Goal: Find specific page/section: Find specific page/section

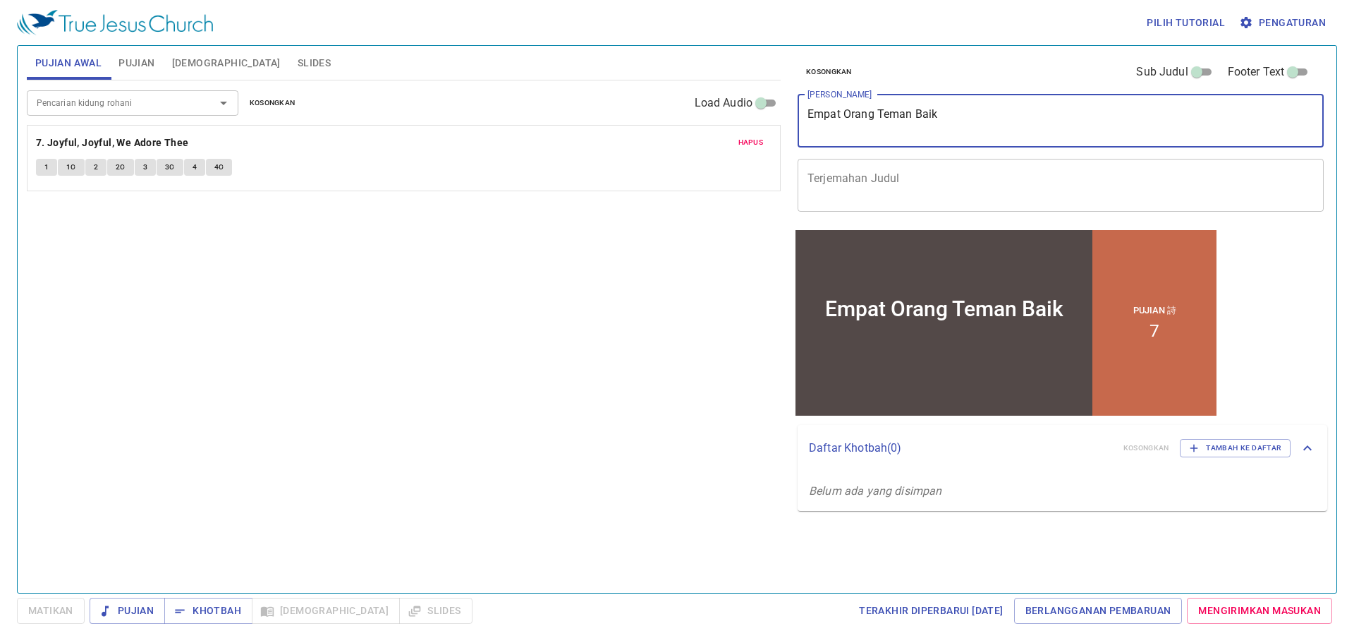
click at [873, 119] on textarea "Empat Orang Teman Baik" at bounding box center [1061, 120] width 507 height 27
type textarea "Percaya dan Taat"
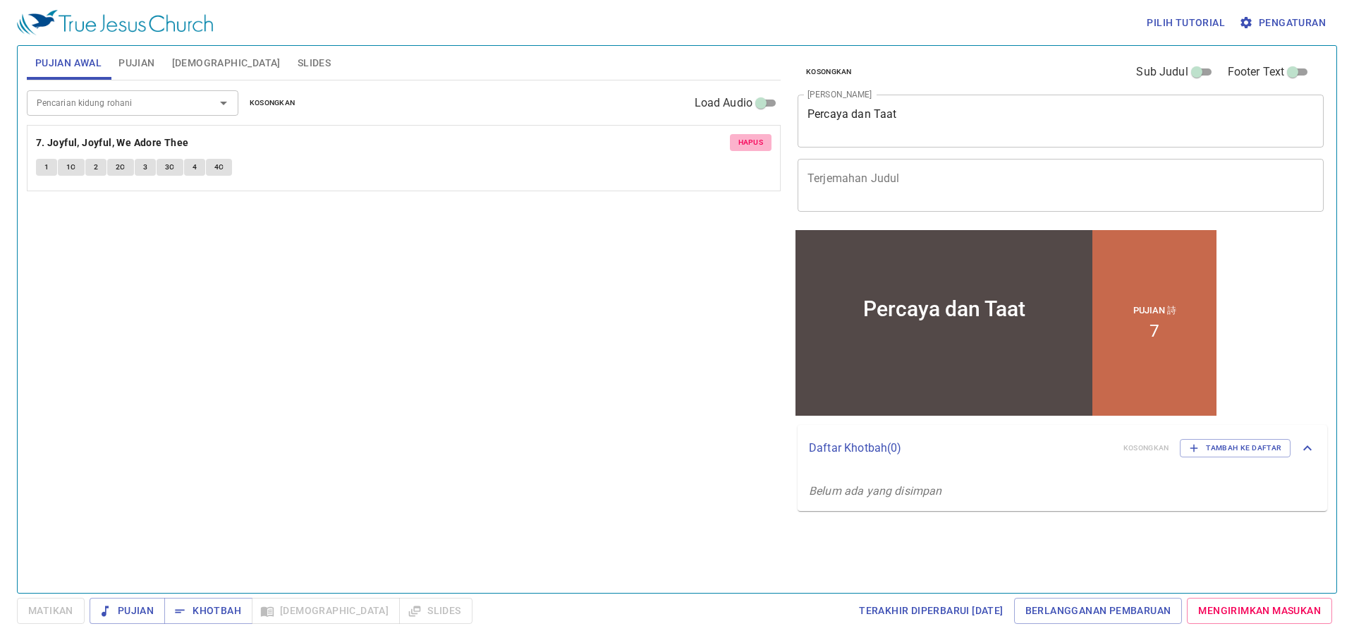
click at [742, 145] on span "Hapus" at bounding box center [751, 142] width 25 height 13
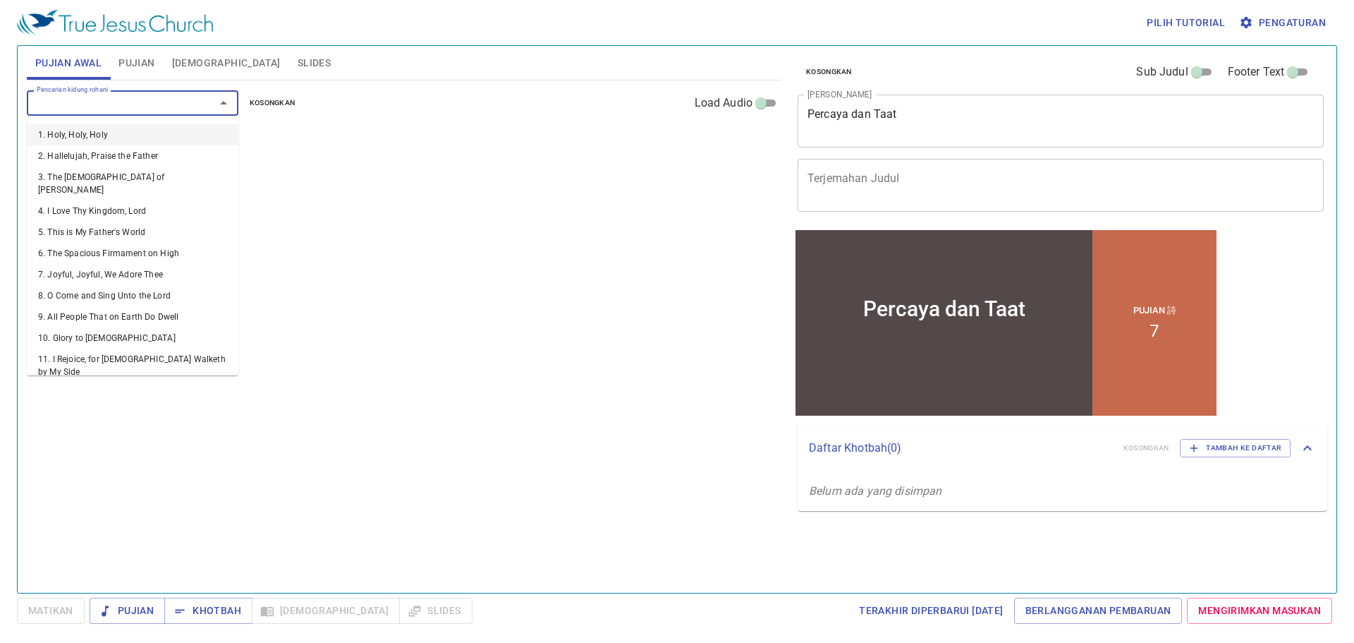
click at [185, 99] on input "Pencarian kidung rohani" at bounding box center [112, 103] width 162 height 16
type input "378"
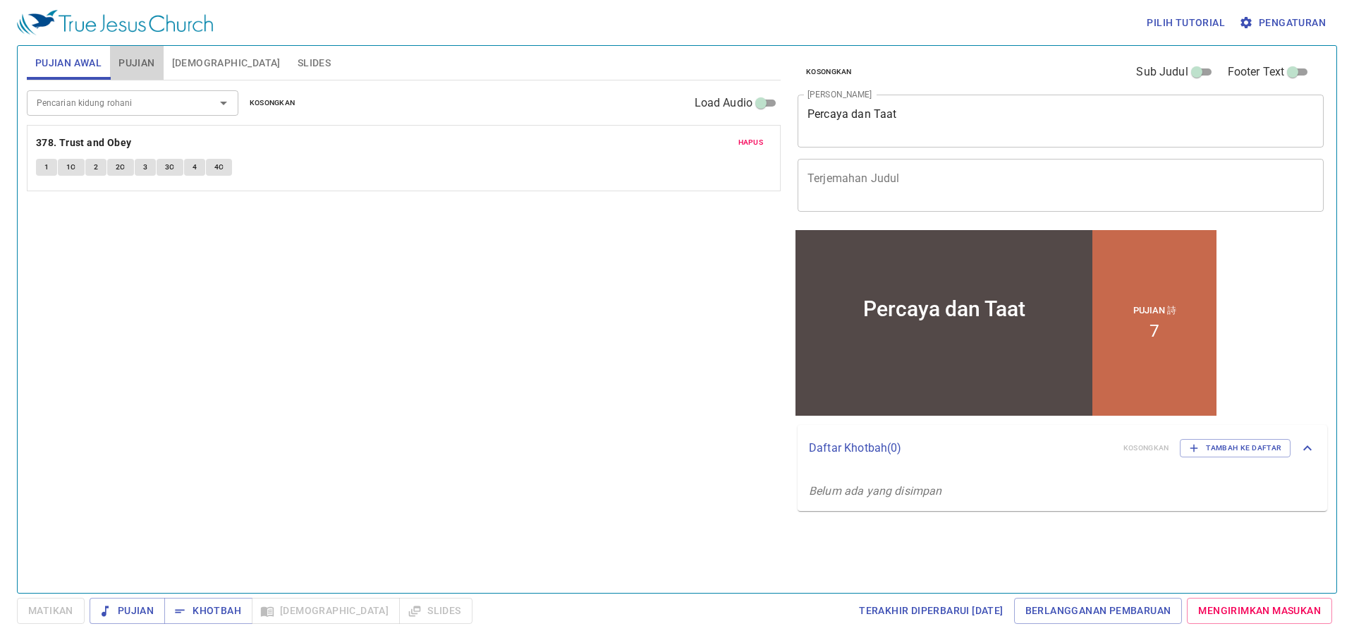
click at [146, 63] on span "Pujian" at bounding box center [137, 63] width 36 height 18
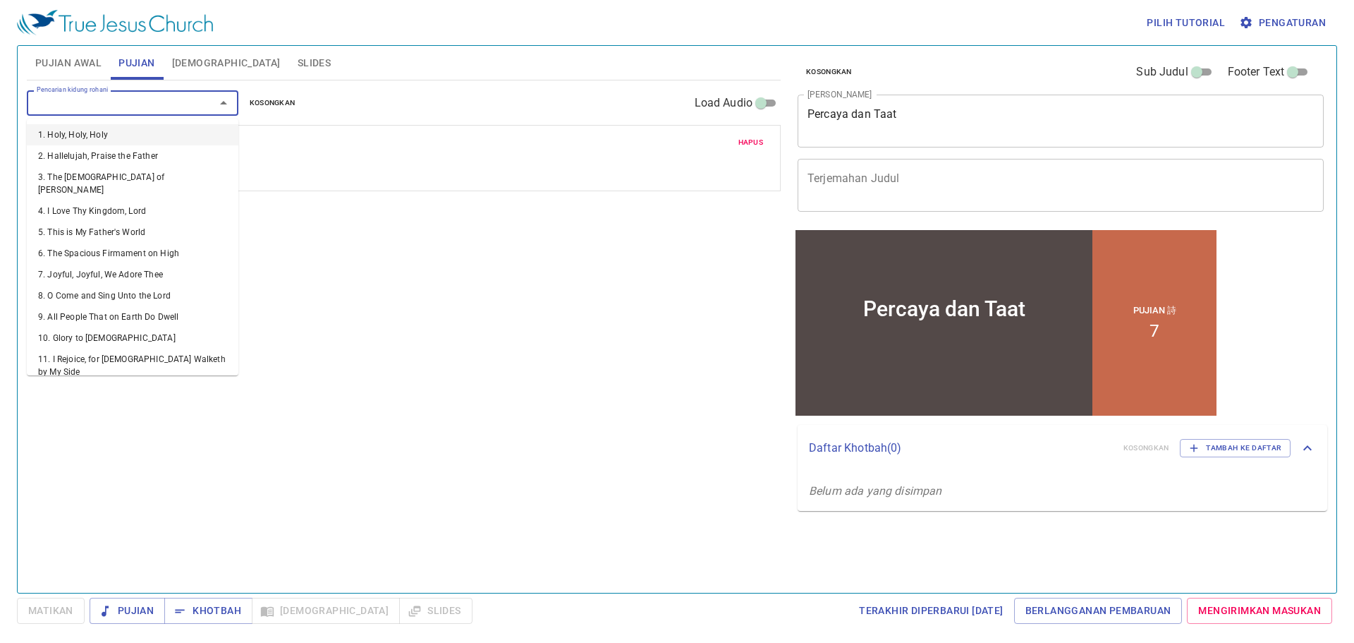
click at [138, 97] on input "Pencarian kidung rohani" at bounding box center [112, 103] width 162 height 16
type input "378"
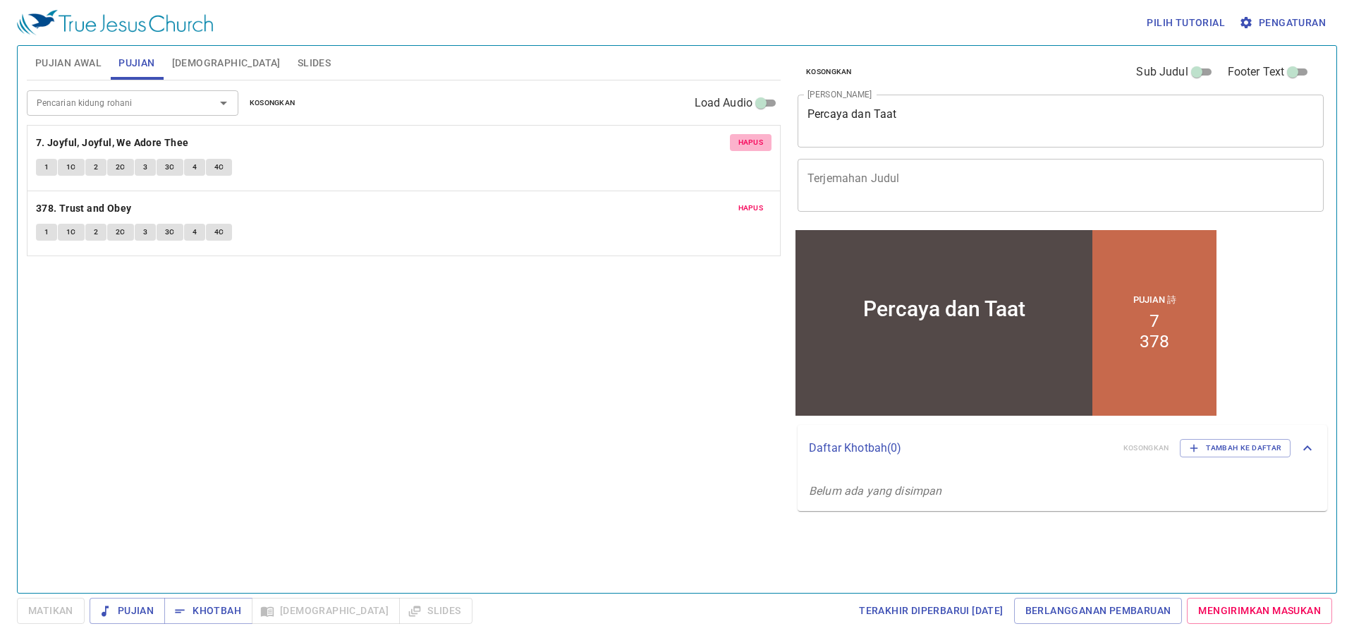
click at [746, 149] on span "Hapus" at bounding box center [751, 142] width 25 height 13
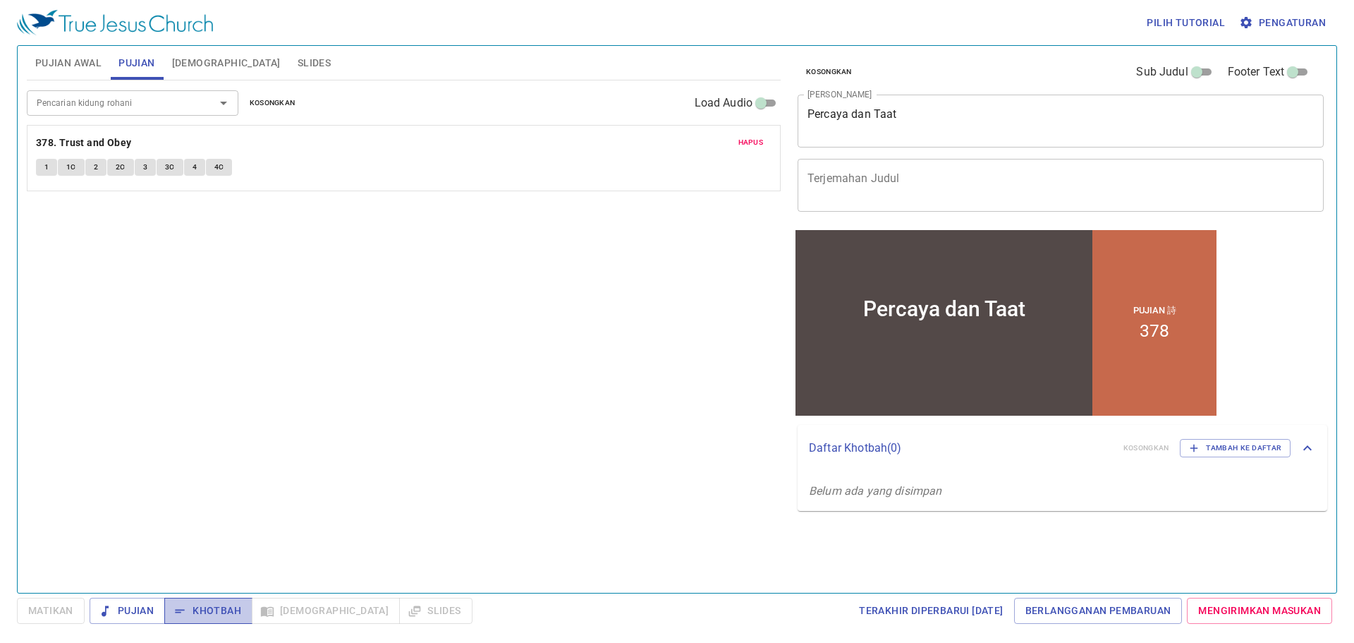
click at [189, 604] on span "Khotbah" at bounding box center [209, 611] width 66 height 18
click at [1294, 16] on span "Pengaturan" at bounding box center [1284, 23] width 84 height 18
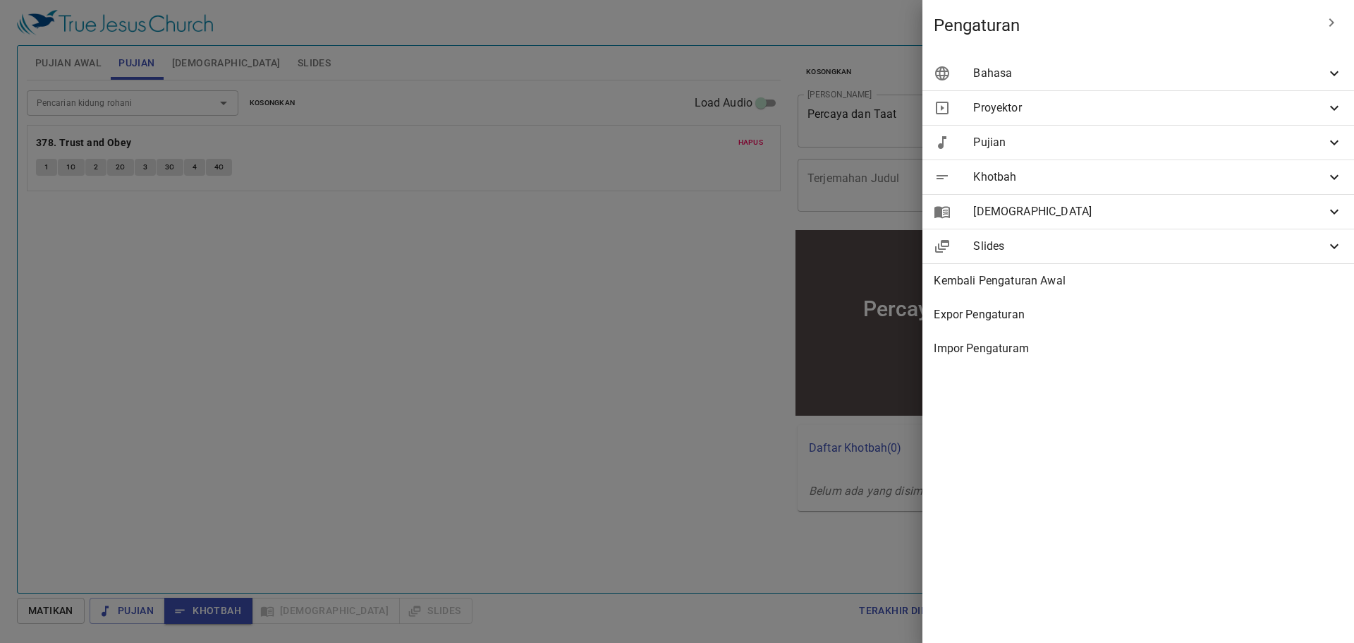
click at [1128, 78] on span "Bahasa" at bounding box center [1150, 73] width 353 height 17
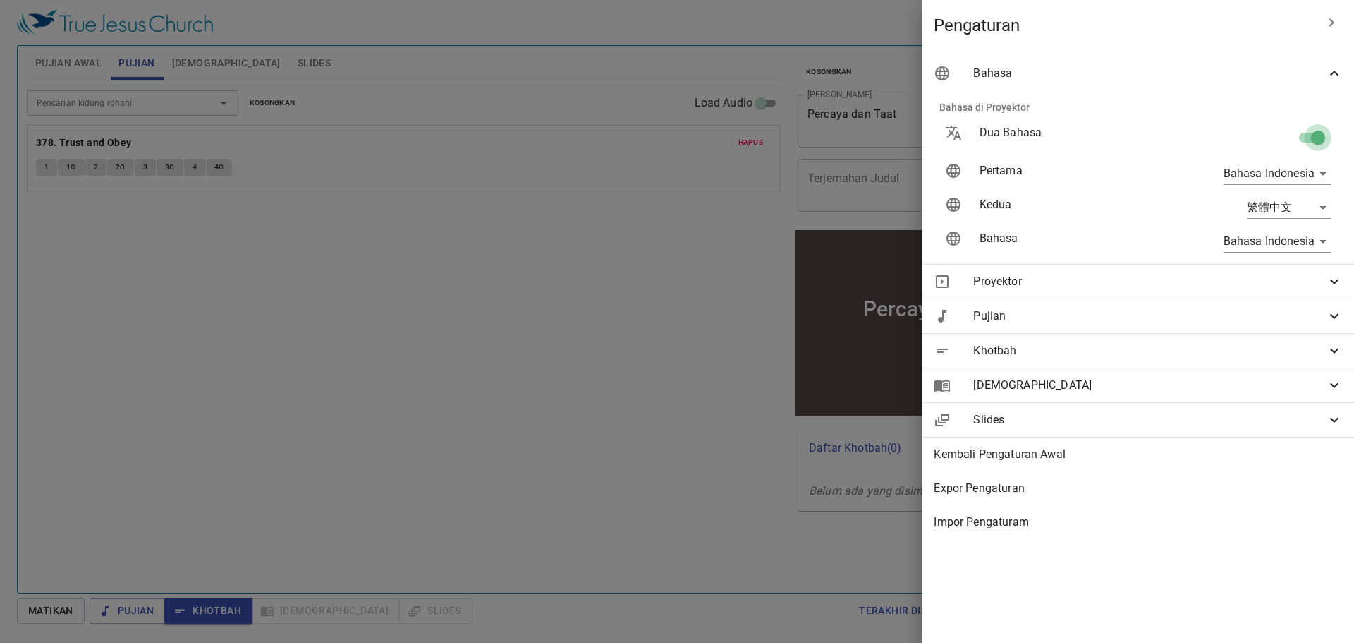
click at [1299, 145] on input "checkbox" at bounding box center [1318, 140] width 80 height 27
checkbox input "false"
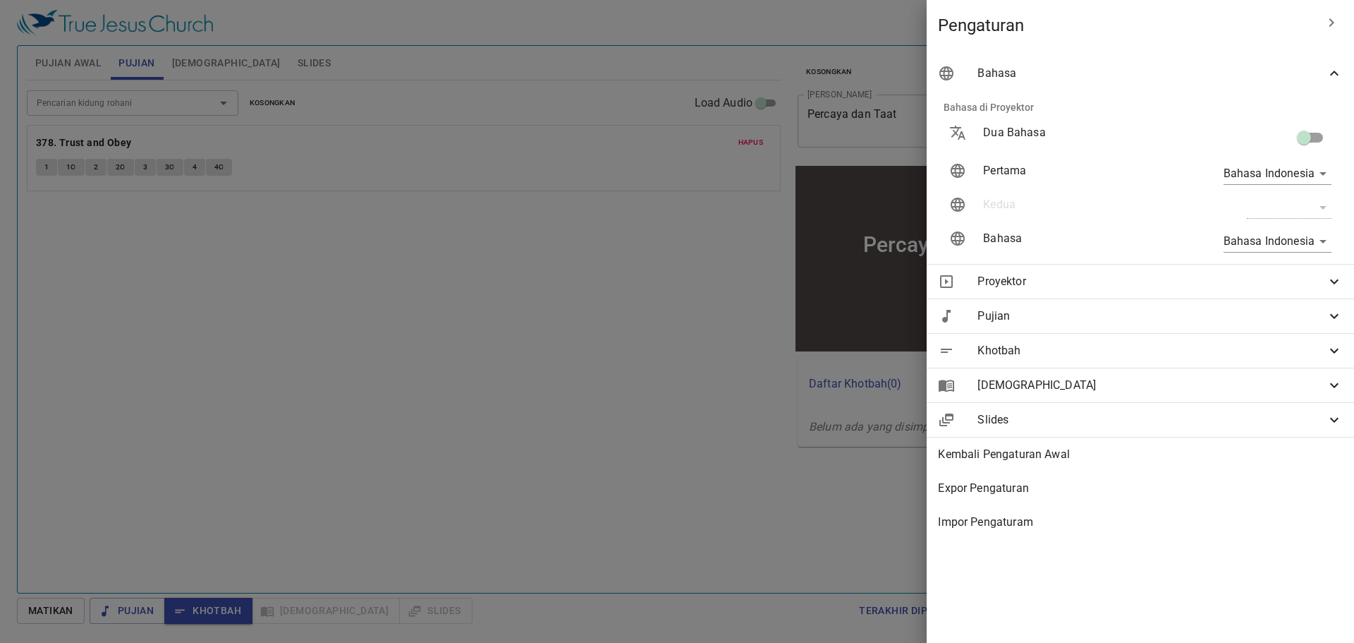
click at [667, 108] on div at bounding box center [677, 321] width 1354 height 643
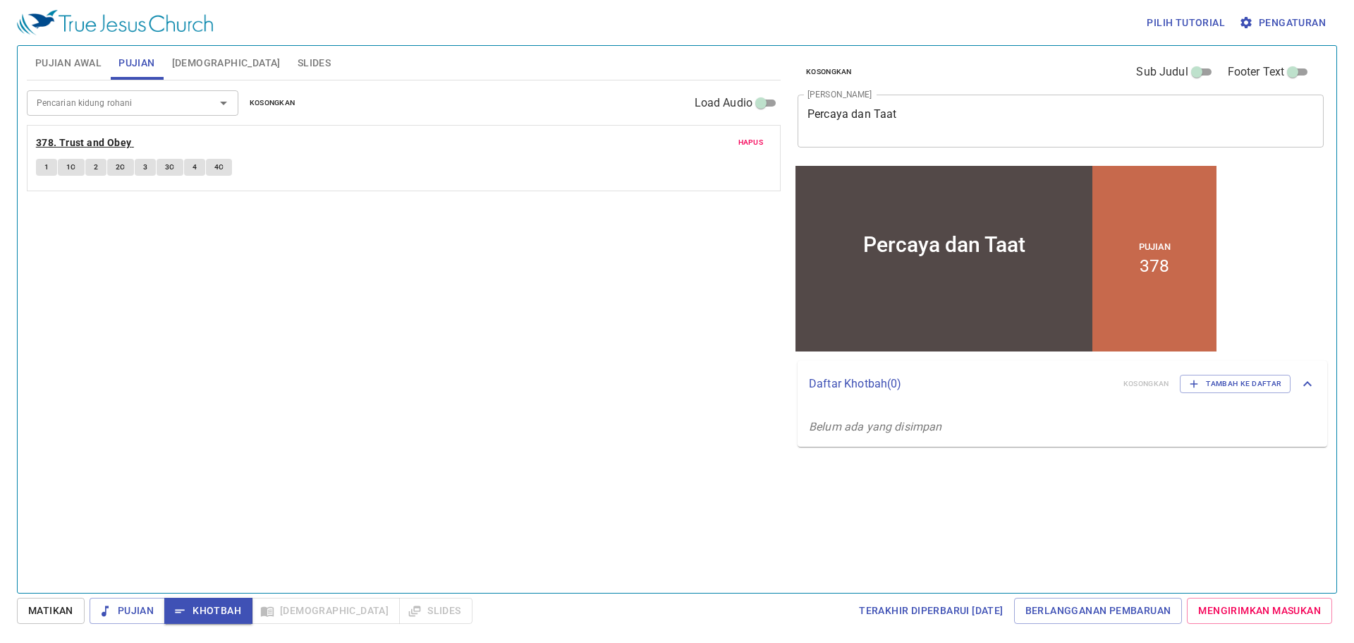
click at [109, 143] on b "378. Trust and Obey" at bounding box center [84, 143] width 96 height 18
click at [41, 171] on button "1" at bounding box center [46, 167] width 21 height 17
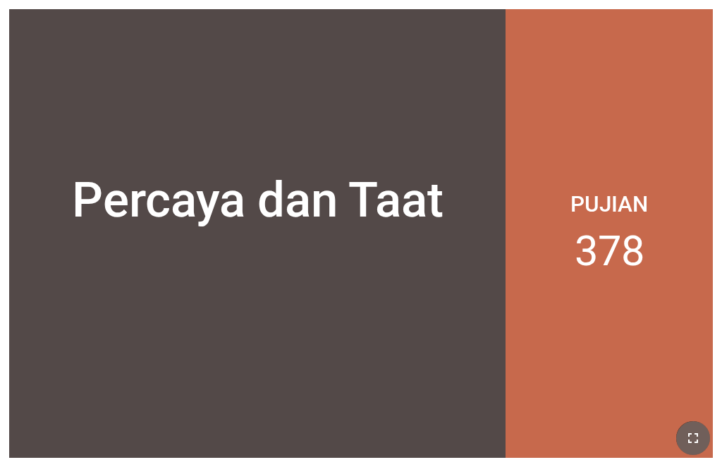
click at [564, 436] on icon "button" at bounding box center [693, 438] width 17 height 17
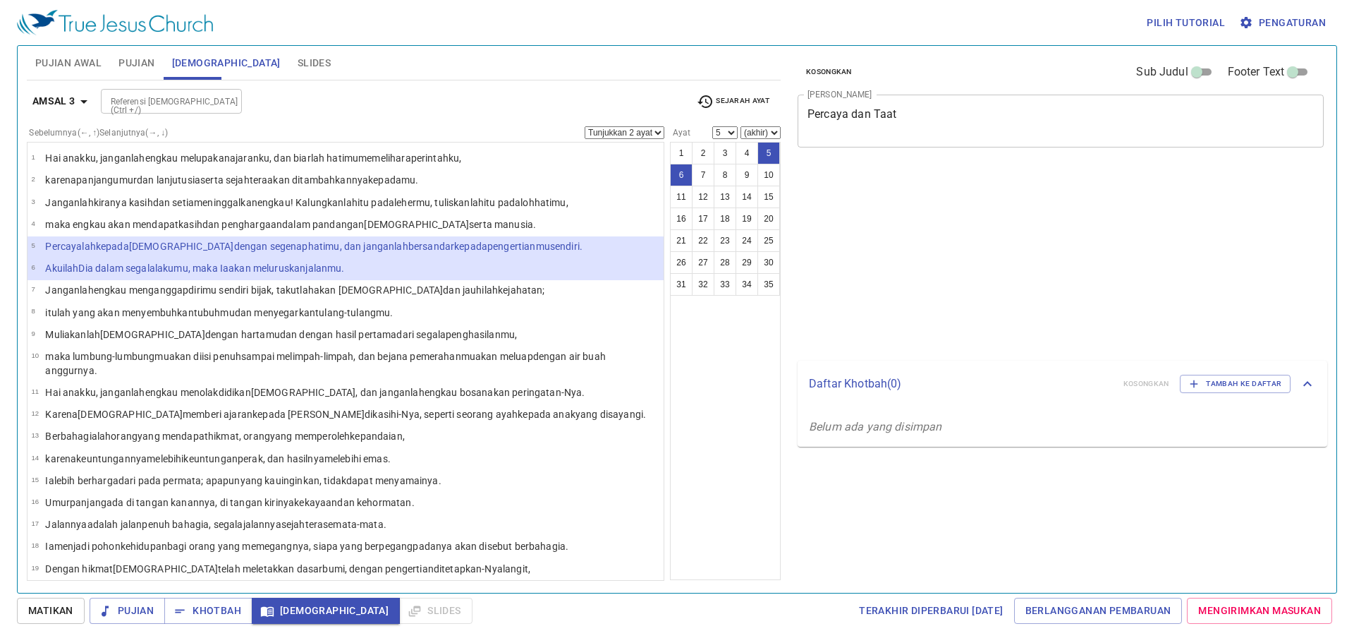
select select "2"
select select "5"
select select "2"
select select "5"
